Goal: Transaction & Acquisition: Purchase product/service

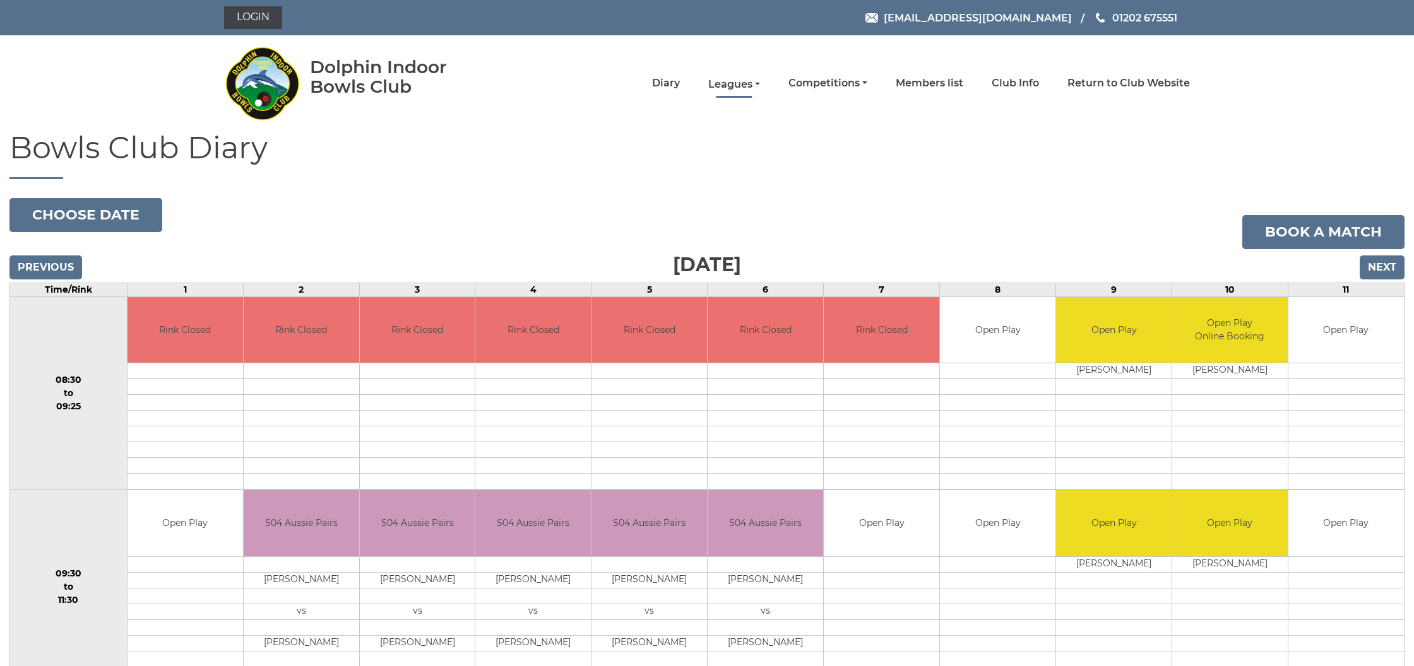
click at [758, 83] on link "Leagues" at bounding box center [734, 85] width 52 height 14
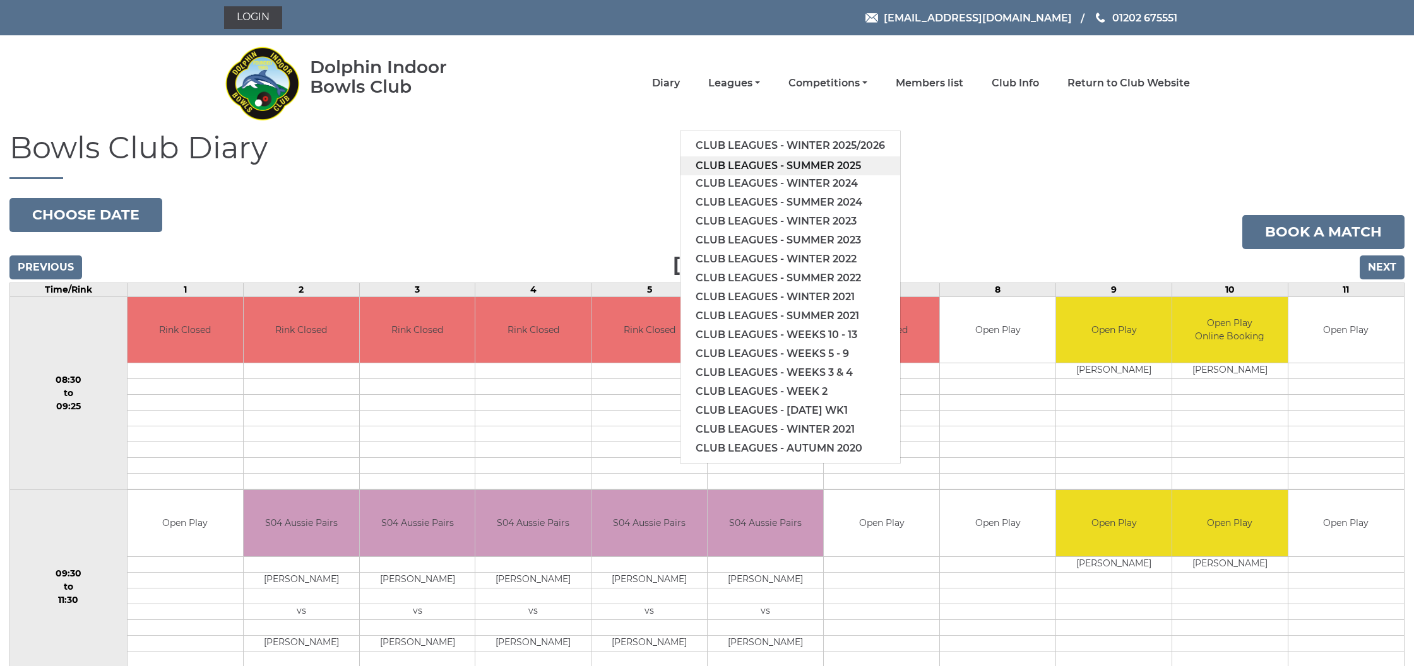
click at [790, 164] on link "Club leagues - Summer 2025" at bounding box center [790, 166] width 220 height 19
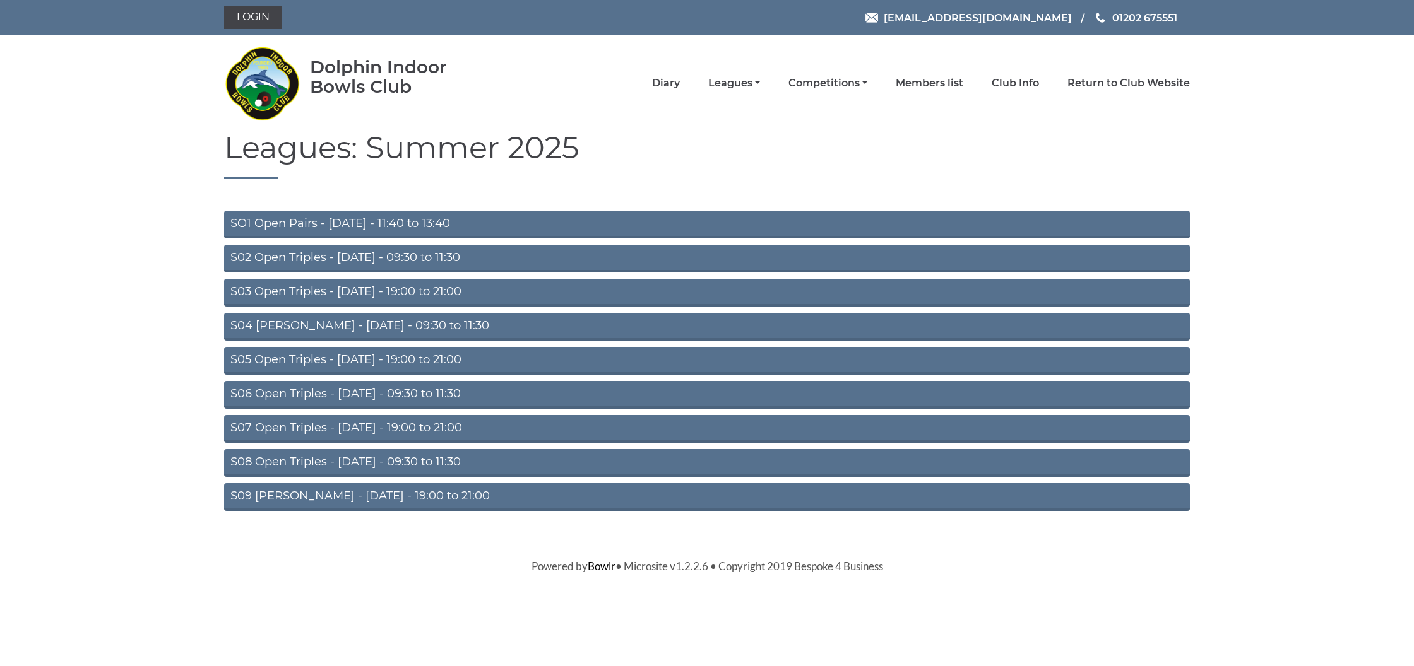
click at [461, 292] on link "S03 Open Triples - Tuesday - 19:00 to 21:00" at bounding box center [707, 293] width 966 height 28
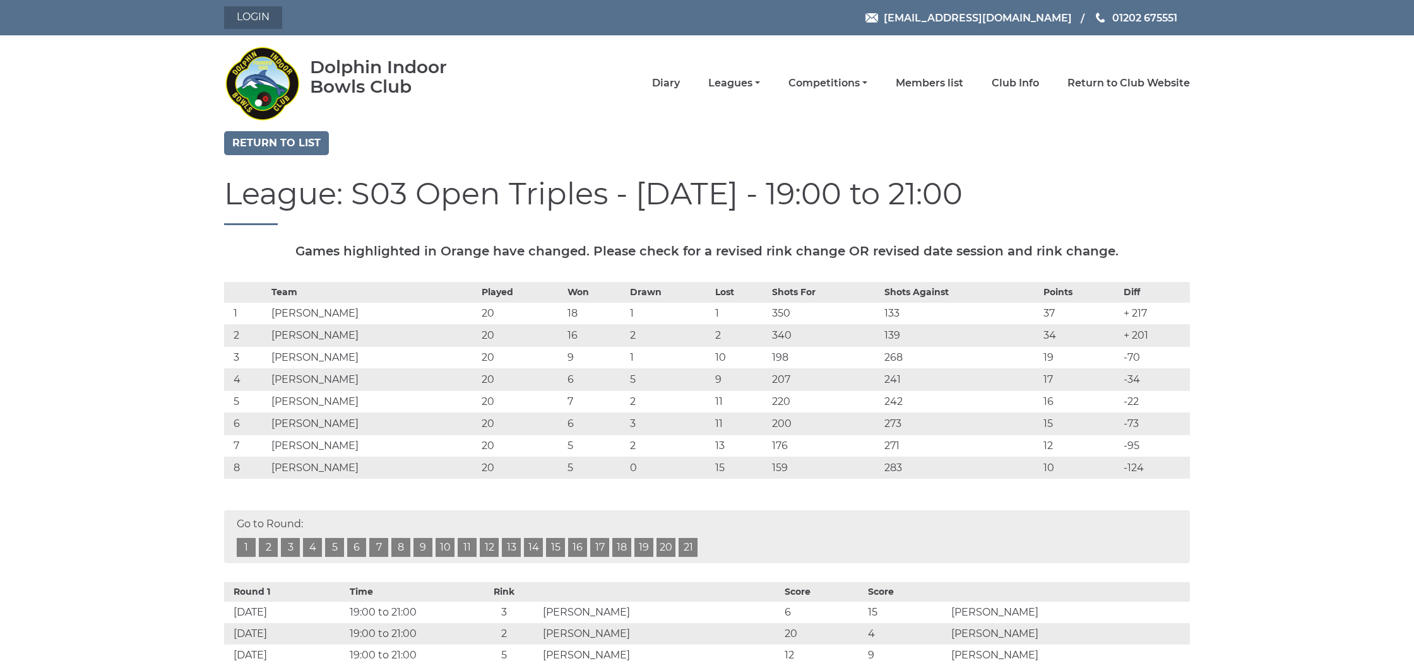
click at [254, 17] on link "Login" at bounding box center [253, 17] width 58 height 23
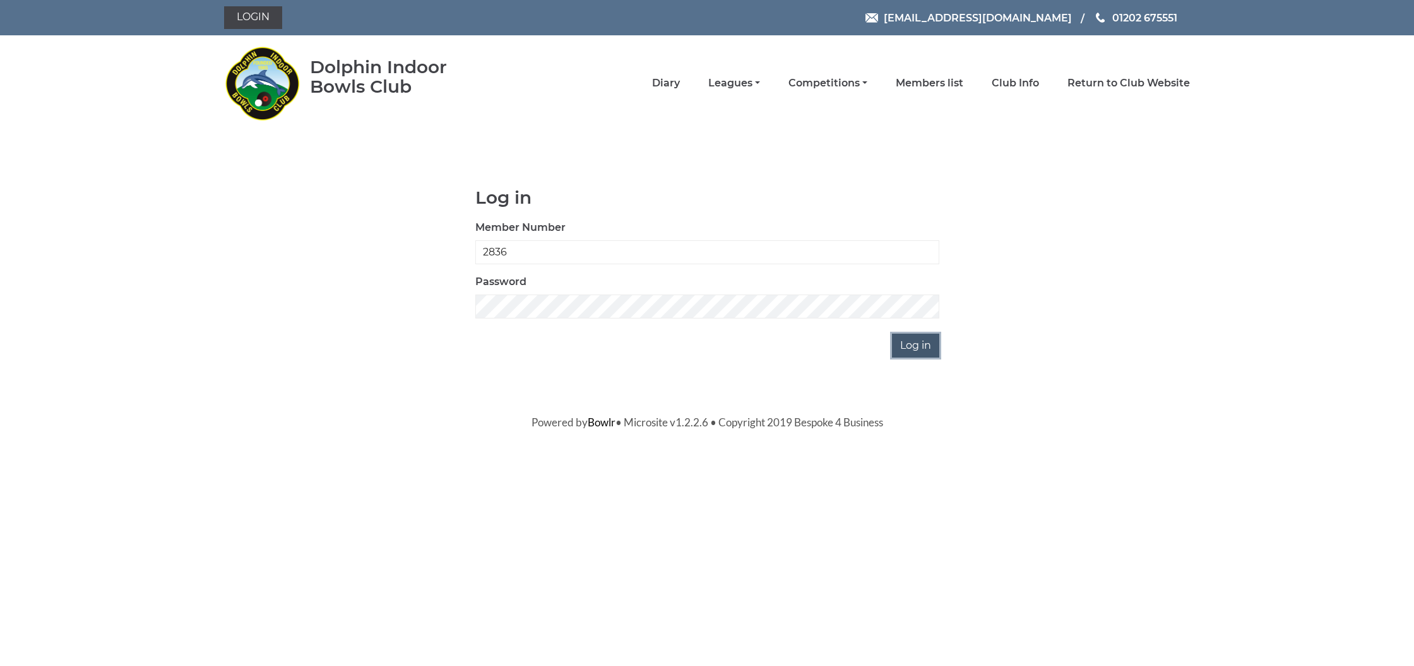
click at [916, 345] on input "Log in" at bounding box center [915, 346] width 47 height 24
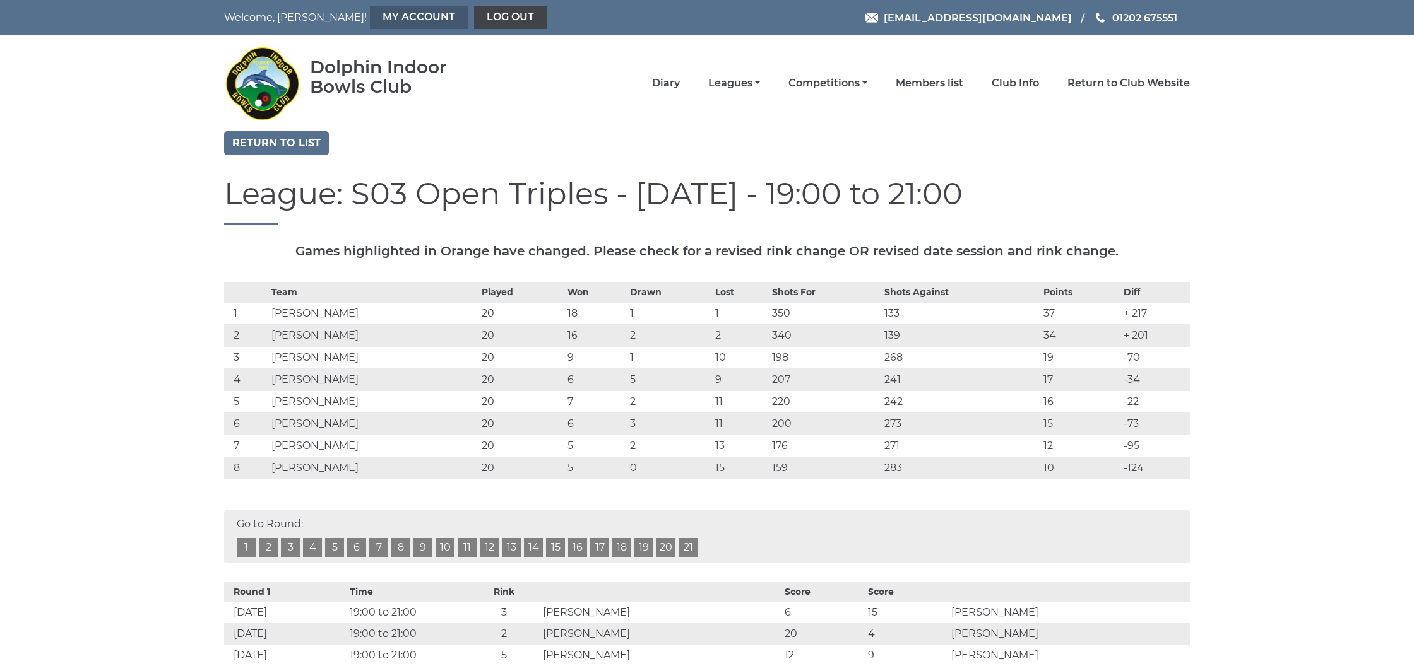
click at [370, 15] on link "My Account" at bounding box center [419, 17] width 98 height 23
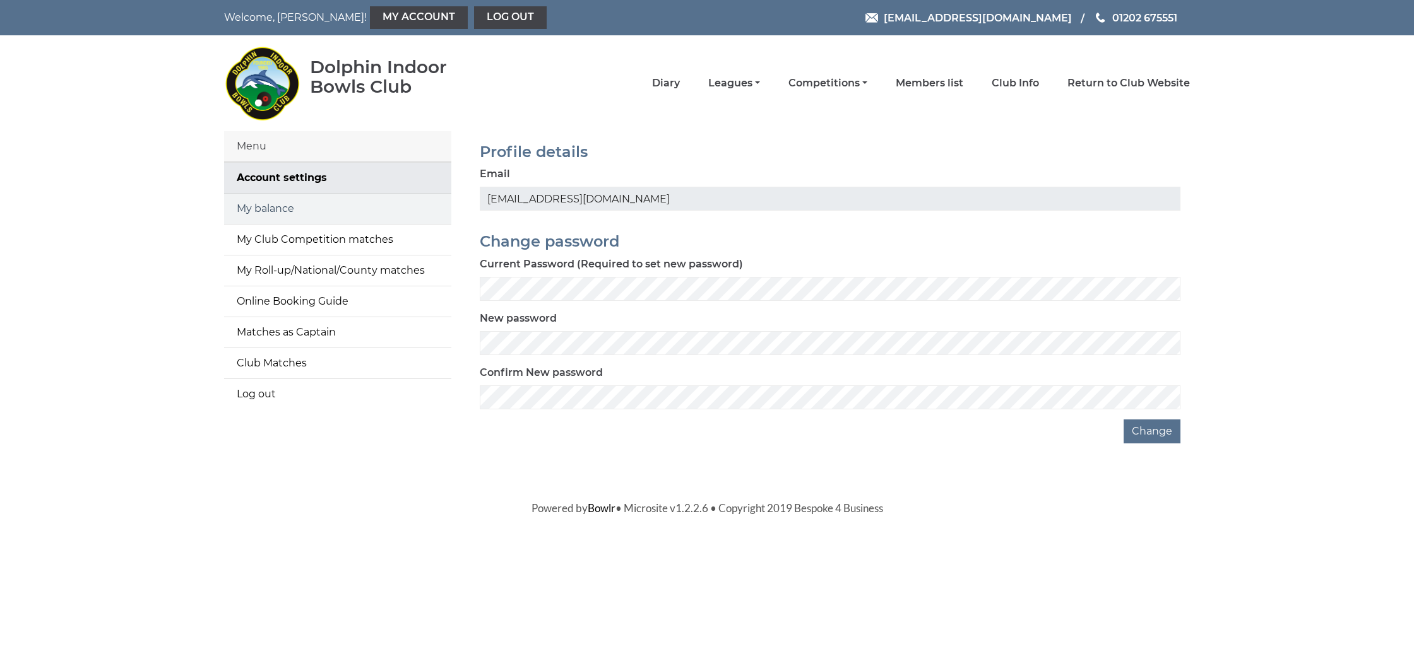
click at [296, 210] on link "My balance" at bounding box center [337, 209] width 227 height 30
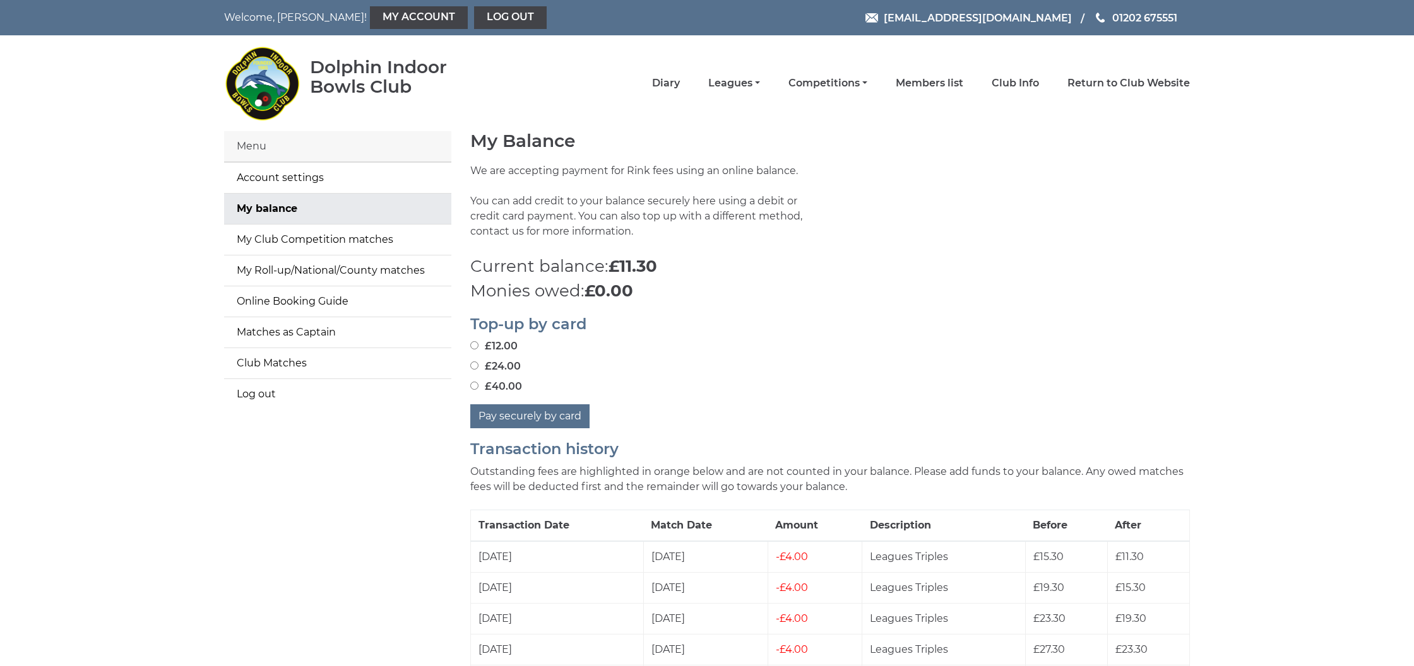
click at [475, 388] on input "£40.00" at bounding box center [474, 386] width 8 height 8
radio input "true"
click at [518, 415] on button "Pay securely by card" at bounding box center [529, 417] width 119 height 24
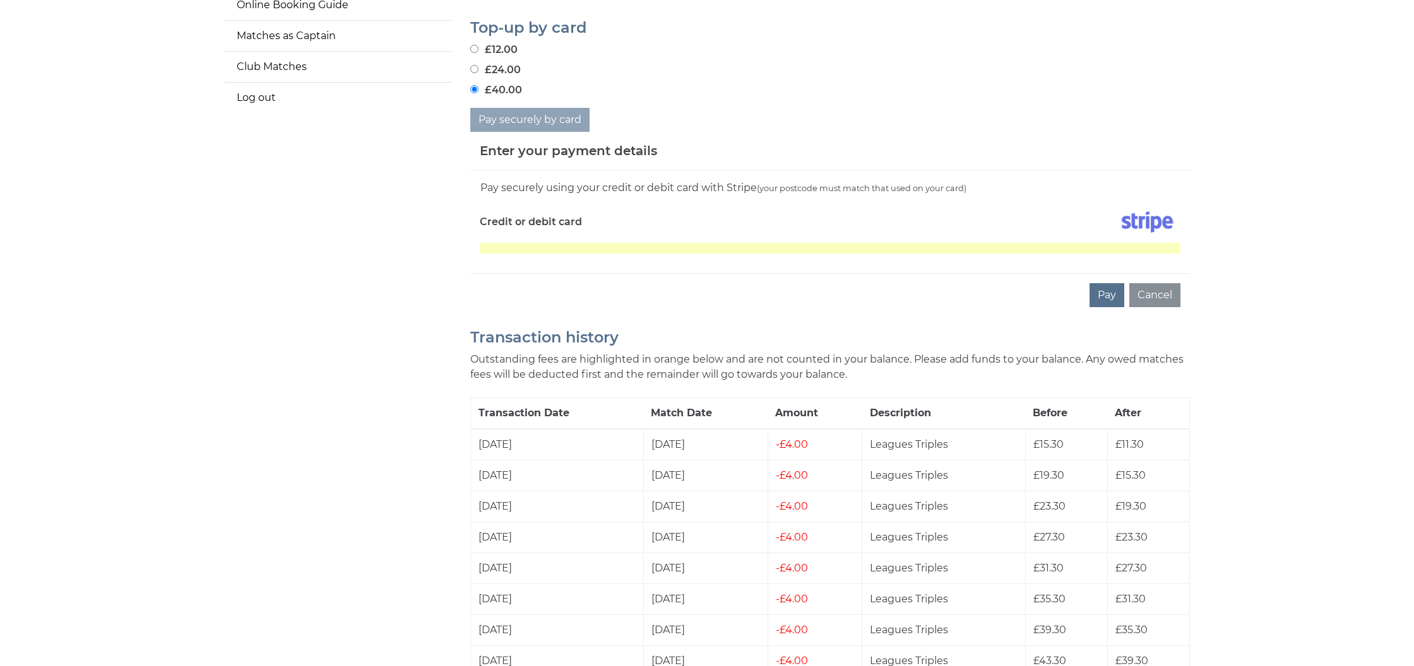
scroll to position [298, 0]
click at [1110, 295] on button "Pay" at bounding box center [1106, 294] width 35 height 24
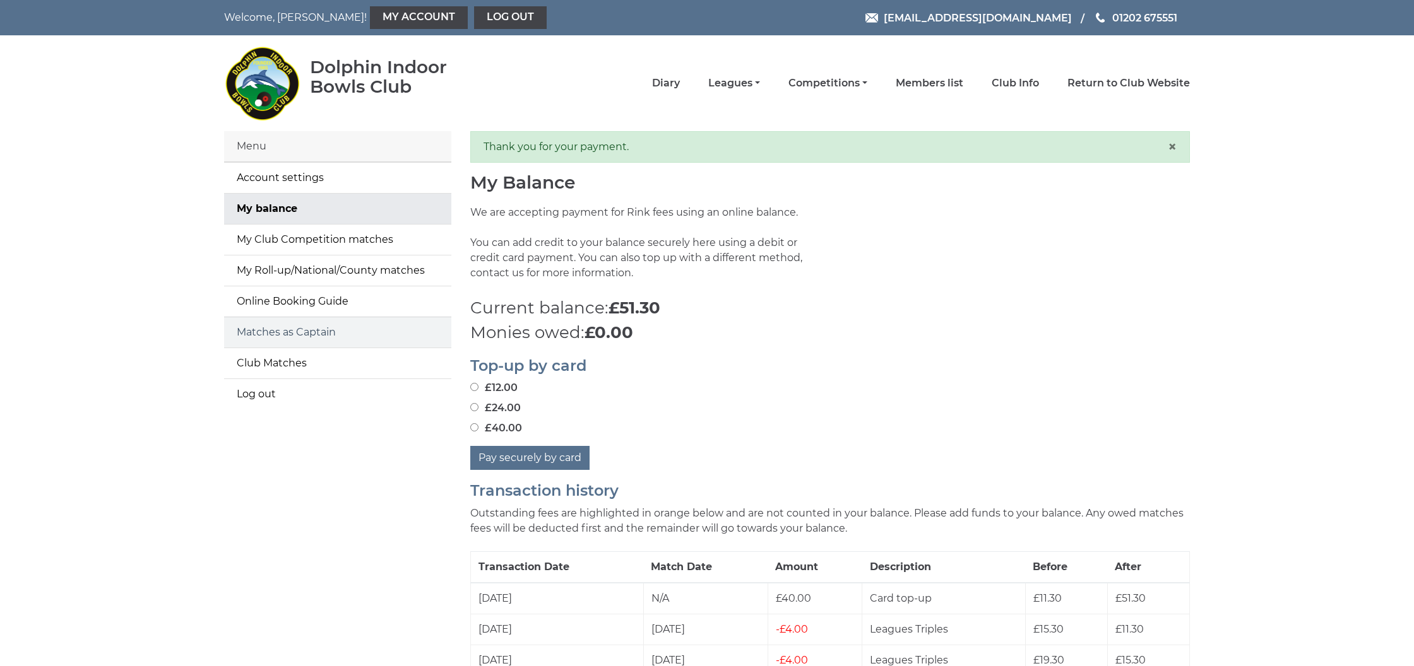
click at [359, 331] on link "Matches as Captain" at bounding box center [337, 332] width 227 height 30
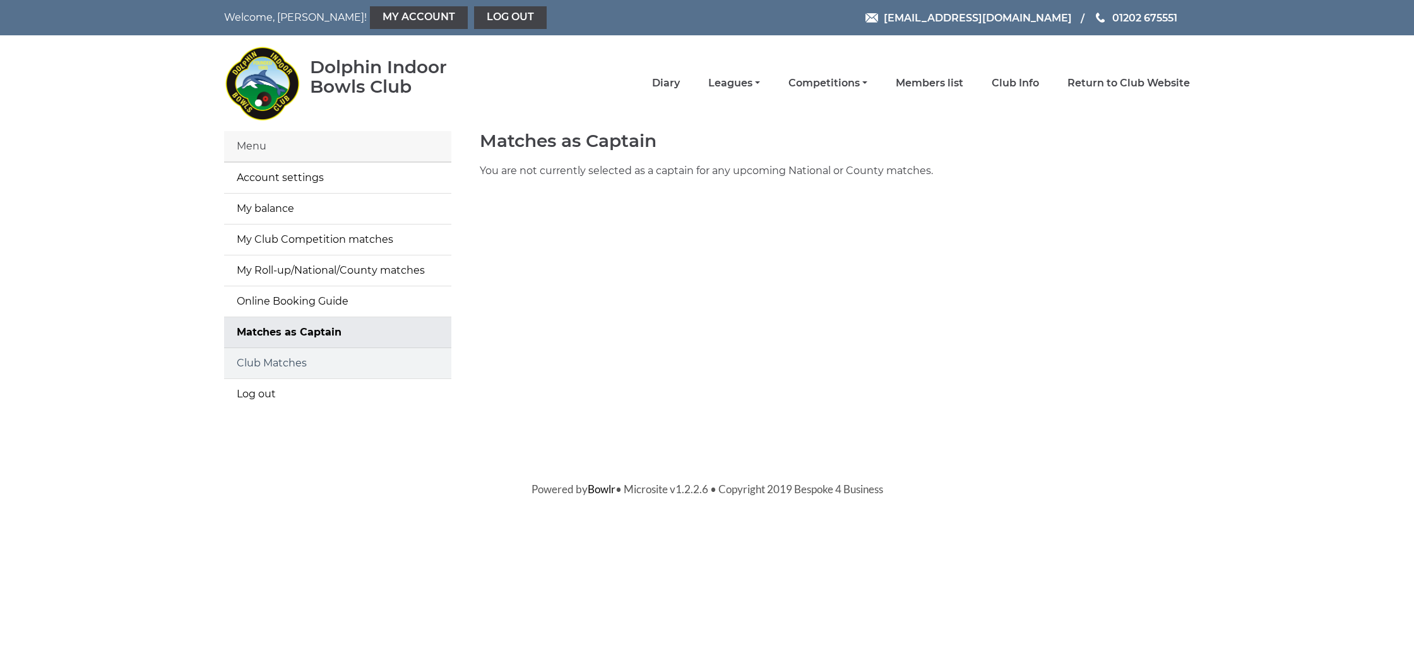
click at [285, 364] on link "Club Matches" at bounding box center [337, 363] width 227 height 30
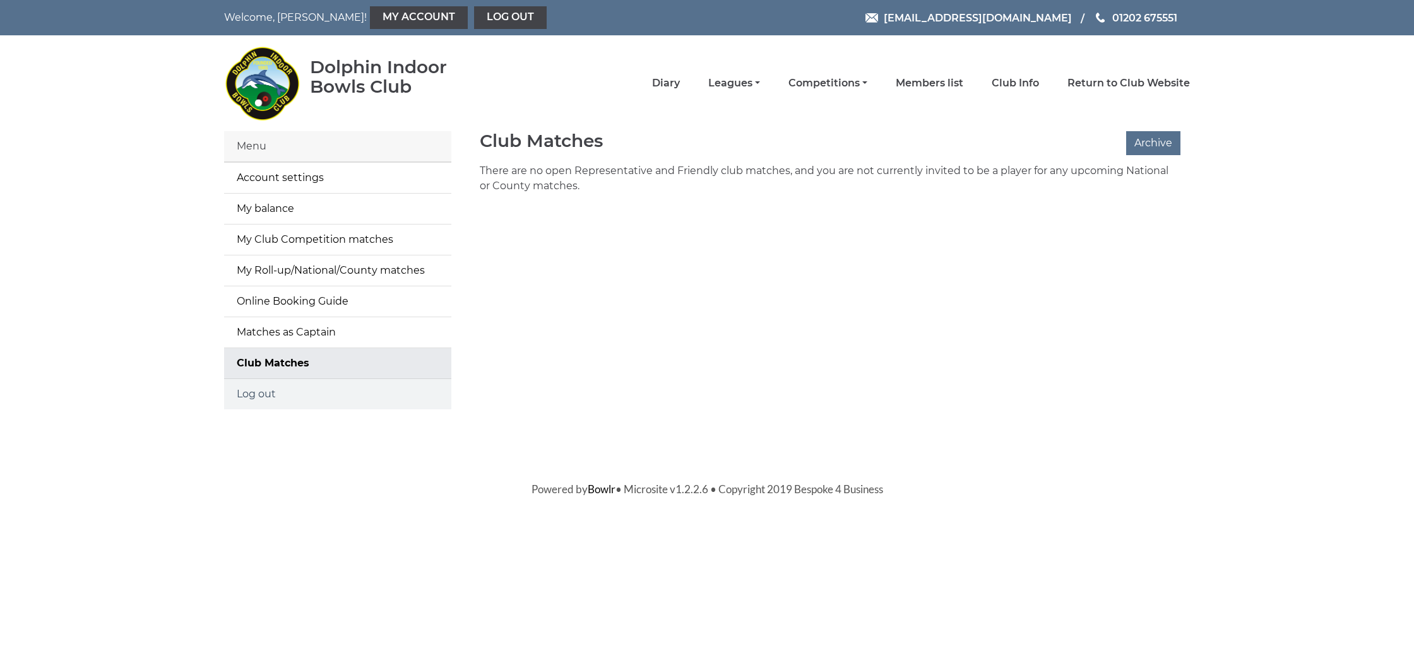
click at [263, 396] on link "Log out" at bounding box center [337, 394] width 227 height 30
